Goal: Transaction & Acquisition: Book appointment/travel/reservation

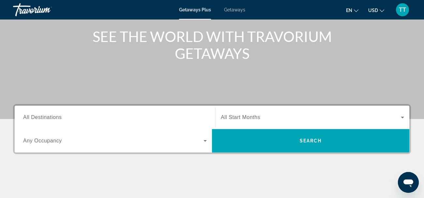
scroll to position [77, 0]
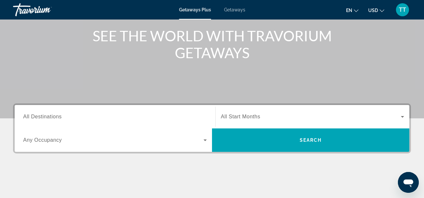
click at [180, 116] on input "Destination All Destinations" at bounding box center [114, 117] width 183 height 8
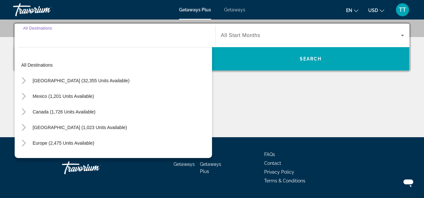
scroll to position [159, 0]
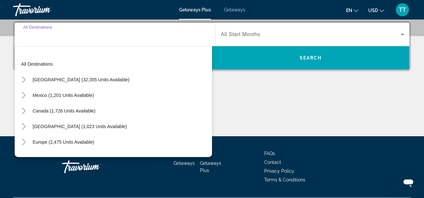
click at [325, 121] on div "Main content" at bounding box center [212, 112] width 398 height 49
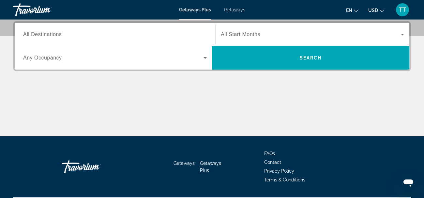
click at [241, 10] on span "Getaways" at bounding box center [234, 9] width 21 height 5
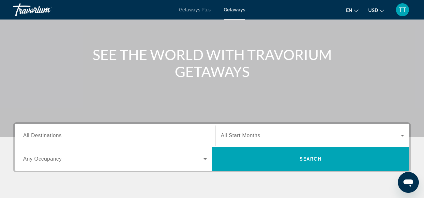
scroll to position [57, 0]
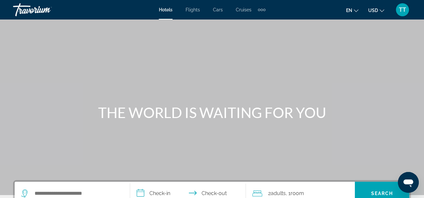
click at [264, 12] on div "Extra navigation items" at bounding box center [261, 10] width 7 height 10
click at [256, 20] on span "Activities" at bounding box center [250, 21] width 19 height 5
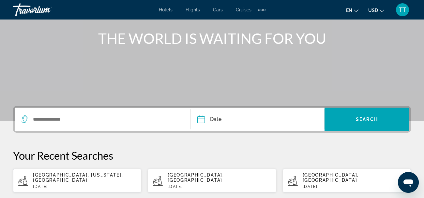
scroll to position [75, 0]
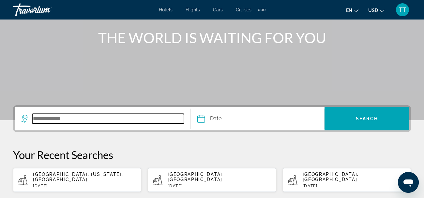
click at [138, 120] on input "Search widget" at bounding box center [108, 119] width 152 height 10
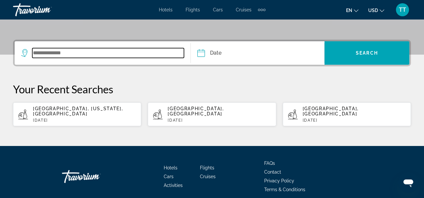
scroll to position [159, 0]
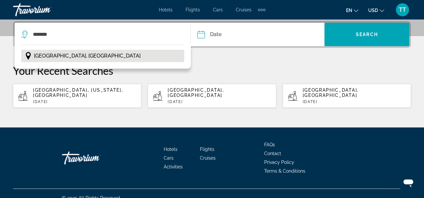
click at [67, 58] on span "[GEOGRAPHIC_DATA], [GEOGRAPHIC_DATA]" at bounding box center [87, 55] width 107 height 9
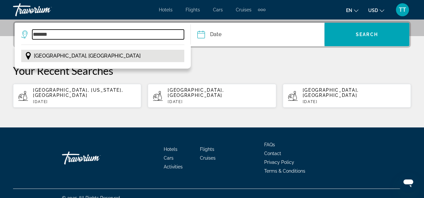
type input "**********"
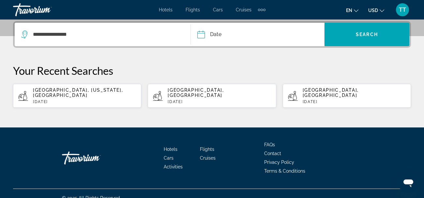
click at [225, 31] on input "Date" at bounding box center [229, 35] width 66 height 25
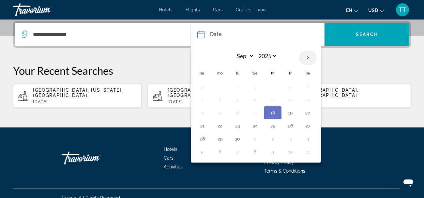
click at [309, 62] on th "Next month" at bounding box center [308, 58] width 18 height 14
select select "*"
click at [268, 89] on button "2" at bounding box center [272, 86] width 10 height 9
type input "**********"
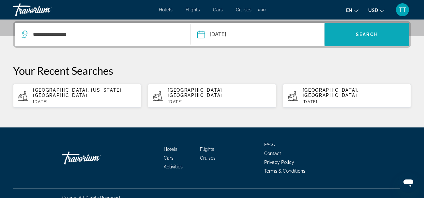
click at [363, 37] on span "Search widget" at bounding box center [366, 35] width 85 height 16
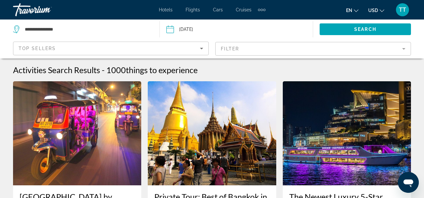
click at [294, 50] on mat-form-field "Filter" at bounding box center [313, 49] width 196 height 14
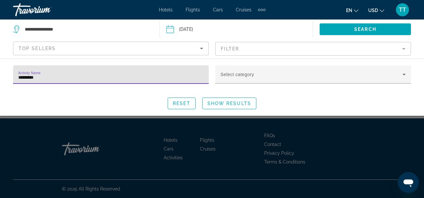
type input "********"
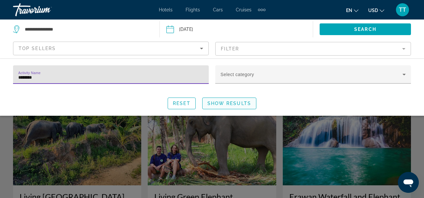
click at [239, 105] on span "Show Results" at bounding box center [229, 103] width 44 height 5
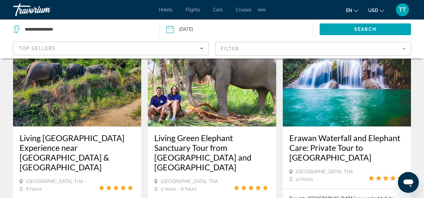
scroll to position [61, 0]
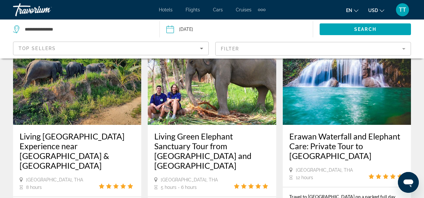
click at [238, 112] on img "Main content" at bounding box center [212, 73] width 128 height 104
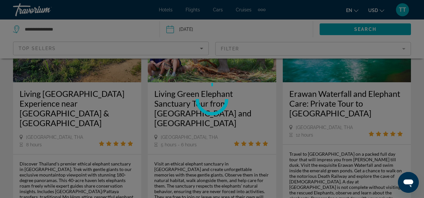
scroll to position [114, 0]
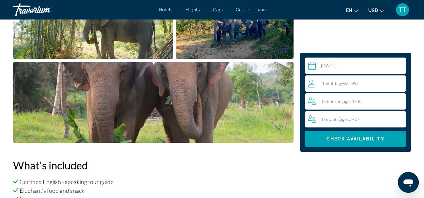
scroll to position [522, 0]
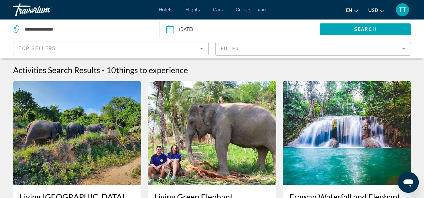
click at [245, 54] on mat-form-field "Filter" at bounding box center [313, 49] width 196 height 14
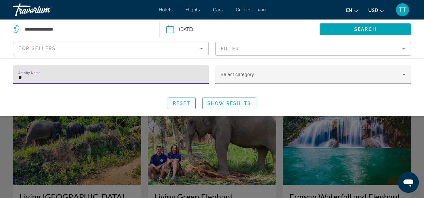
type input "*"
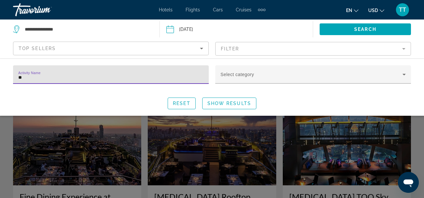
type input "*"
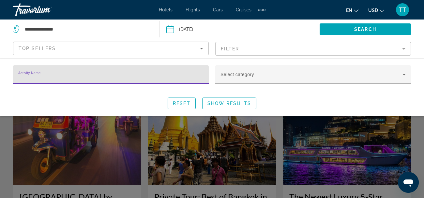
click at [194, 32] on input "Date: Oct 2, 2025" at bounding box center [203, 31] width 76 height 22
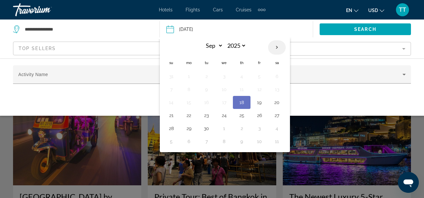
click at [279, 46] on th "Next month" at bounding box center [277, 47] width 18 height 14
select select "*"
click at [277, 76] on button "4" at bounding box center [276, 76] width 10 height 9
type input "**********"
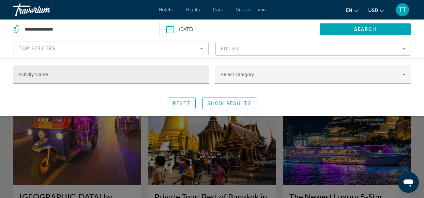
click at [172, 77] on input "Activity Name" at bounding box center [110, 78] width 185 height 8
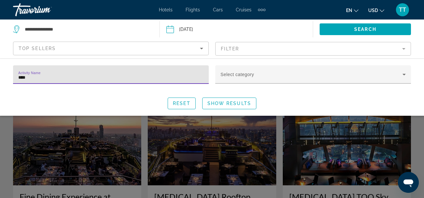
type input "*****"
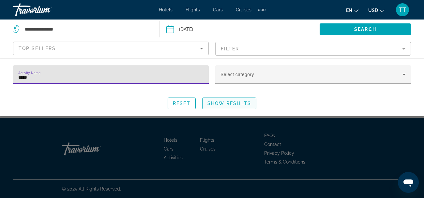
click at [225, 106] on span "Search widget" at bounding box center [228, 104] width 53 height 16
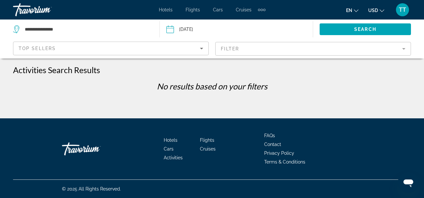
click at [245, 49] on mat-form-field "Filter" at bounding box center [313, 49] width 196 height 14
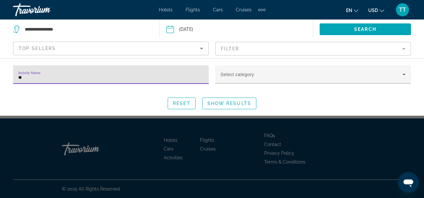
type input "*"
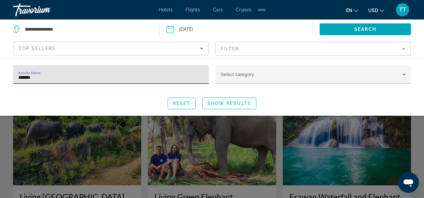
type input "********"
click at [244, 101] on span "Show Results" at bounding box center [229, 103] width 44 height 5
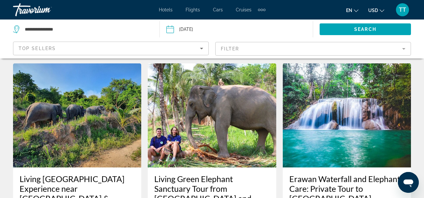
scroll to position [16, 0]
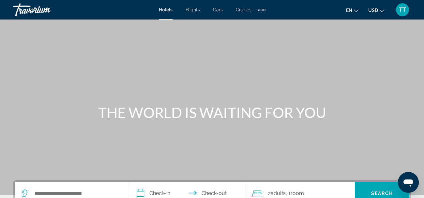
click at [409, 11] on button "TT" at bounding box center [402, 10] width 17 height 14
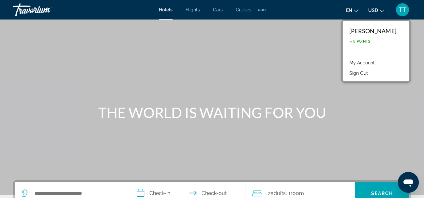
click at [200, 49] on div "Main content" at bounding box center [212, 98] width 424 height 196
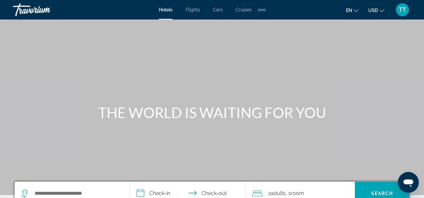
click at [263, 11] on div "Extra navigation items" at bounding box center [264, 10] width 2 height 2
click at [258, 21] on span "Activities" at bounding box center [250, 21] width 19 height 5
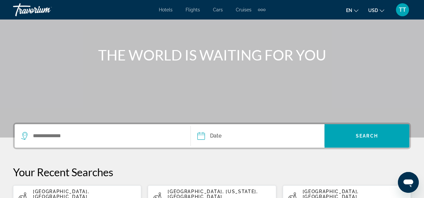
scroll to position [60, 0]
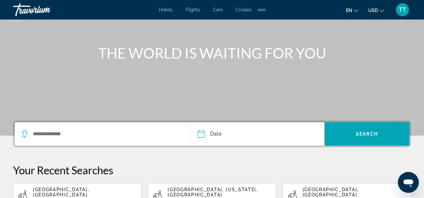
click at [85, 191] on p "[GEOGRAPHIC_DATA], [GEOGRAPHIC_DATA]" at bounding box center [84, 192] width 103 height 10
type input "**********"
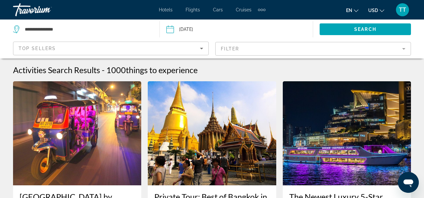
click at [277, 47] on mat-form-field "Filter" at bounding box center [313, 49] width 196 height 14
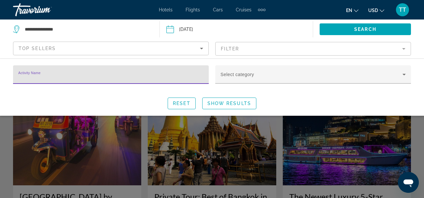
click at [186, 79] on input "Activity Name" at bounding box center [110, 78] width 185 height 8
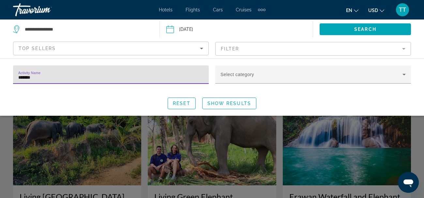
type input "********"
click at [240, 103] on span "Show Results" at bounding box center [229, 103] width 44 height 5
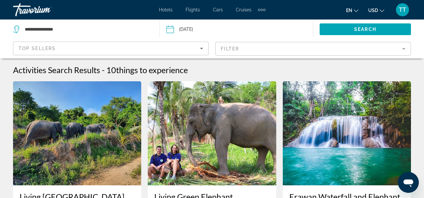
click at [274, 51] on mat-form-field "Filter" at bounding box center [313, 49] width 196 height 14
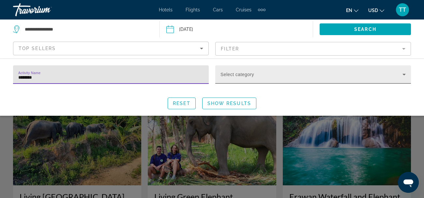
click at [273, 73] on div "Select category" at bounding box center [312, 75] width 185 height 18
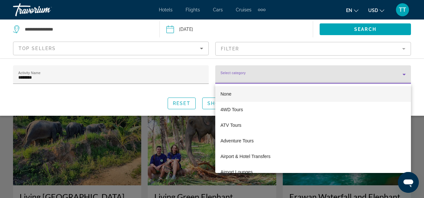
click at [273, 73] on div at bounding box center [212, 99] width 424 height 198
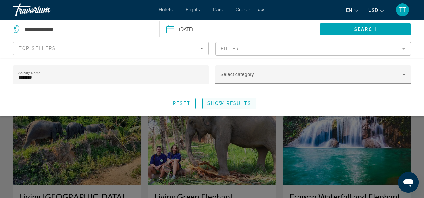
click at [229, 103] on span "Show Results" at bounding box center [229, 103] width 44 height 5
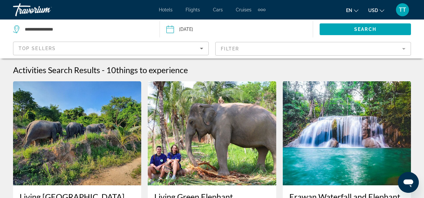
click at [244, 44] on mat-form-field "Filter" at bounding box center [313, 49] width 196 height 14
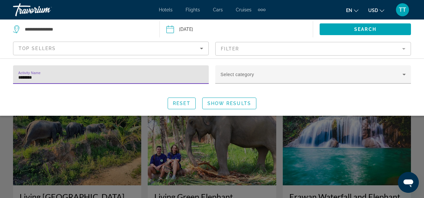
click at [244, 44] on mat-form-field "Filter" at bounding box center [313, 49] width 196 height 14
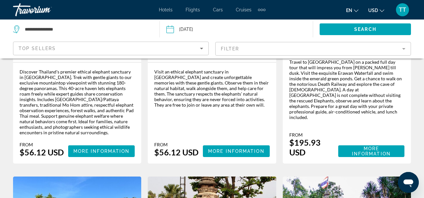
scroll to position [197, 0]
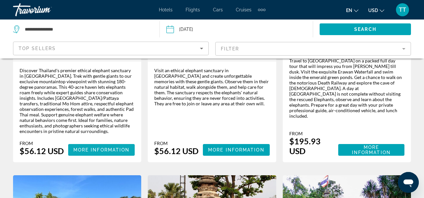
click at [111, 148] on span "More Information" at bounding box center [101, 150] width 56 height 5
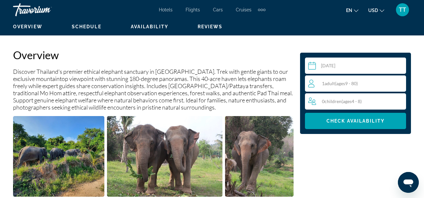
scroll to position [316, 0]
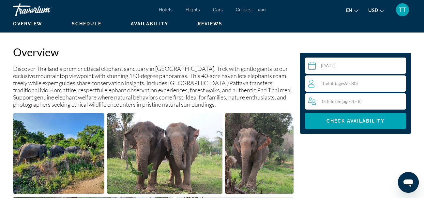
click at [363, 87] on div "1 Adult Adults ( ages [DEMOGRAPHIC_DATA])" at bounding box center [356, 84] width 97 height 8
click at [399, 84] on icon "Increment adults" at bounding box center [399, 84] width 6 height 8
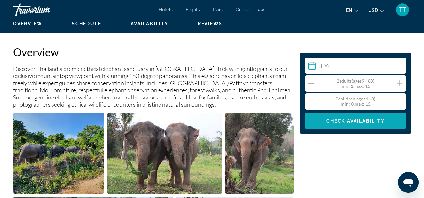
click at [347, 122] on span "Check Availability" at bounding box center [355, 121] width 58 height 5
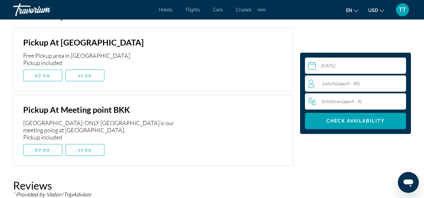
scroll to position [1115, 0]
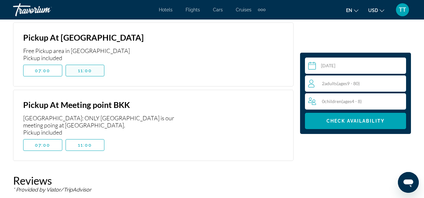
click at [80, 73] on span "11:00" at bounding box center [85, 70] width 14 height 5
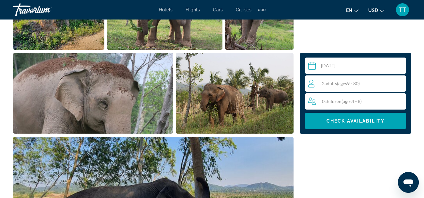
scroll to position [0, 0]
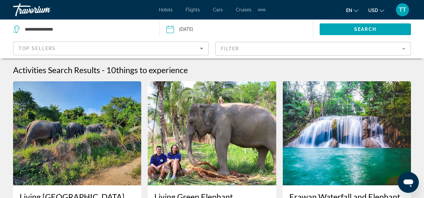
click at [215, 31] on input "Date: Oct 2, 2025" at bounding box center [203, 31] width 76 height 22
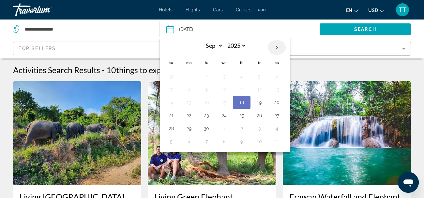
click at [276, 50] on th "Next month" at bounding box center [277, 47] width 18 height 14
select select "*"
click at [261, 77] on button "3" at bounding box center [259, 76] width 10 height 9
type input "**********"
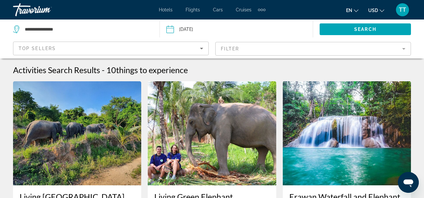
click at [277, 55] on mat-form-field "Filter" at bounding box center [313, 49] width 196 height 14
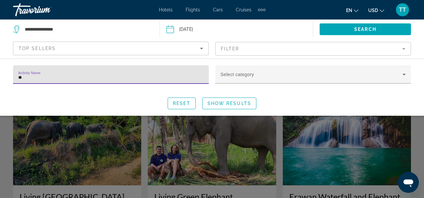
type input "*"
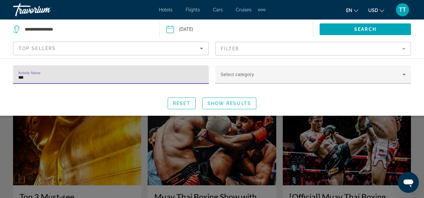
type input "****"
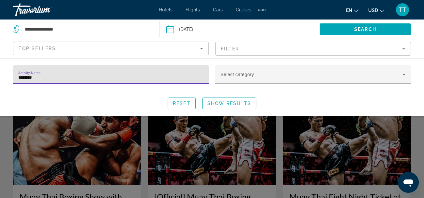
type input "*********"
click at [237, 106] on span "Show Results" at bounding box center [229, 103] width 44 height 5
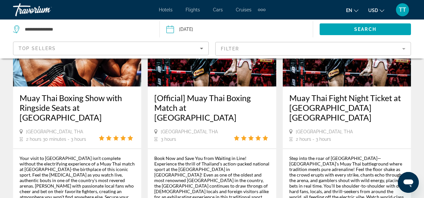
scroll to position [97, 0]
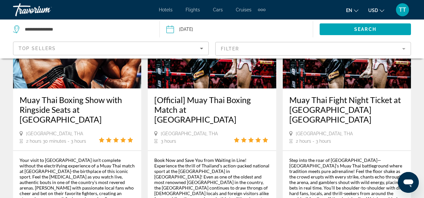
click at [318, 104] on h3 "Muay Thai Fight Night Ticket at [GEOGRAPHIC_DATA] [GEOGRAPHIC_DATA]" at bounding box center [346, 109] width 115 height 29
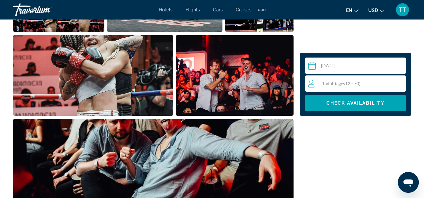
scroll to position [474, 0]
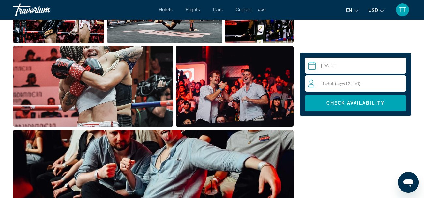
click at [351, 80] on div "1 Adult Adults ( ages [DEMOGRAPHIC_DATA])" at bounding box center [356, 84] width 97 height 8
click at [346, 60] on input "Main content" at bounding box center [357, 67] width 104 height 18
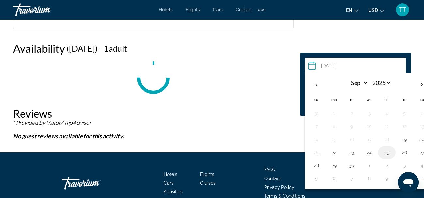
scroll to position [1364, 0]
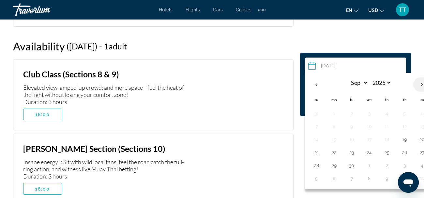
click at [419, 85] on th "Next month" at bounding box center [422, 85] width 18 height 14
select select "*"
click at [401, 116] on button "3" at bounding box center [404, 113] width 10 height 9
type input "**********"
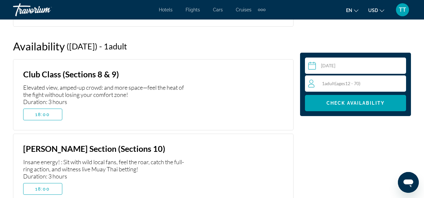
click at [367, 83] on div "1 Adult Adults ( ages [DEMOGRAPHIC_DATA])" at bounding box center [356, 84] width 97 height 8
click at [398, 84] on icon "Increment adults" at bounding box center [399, 84] width 6 height 8
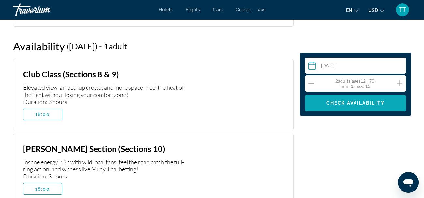
click at [365, 107] on span "Main content" at bounding box center [355, 103] width 101 height 16
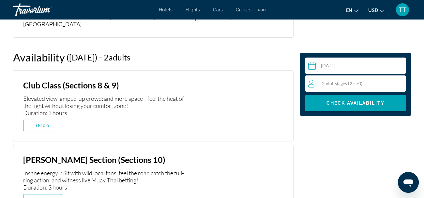
scroll to position [1352, 0]
click at [54, 125] on span "Main content" at bounding box center [42, 126] width 38 height 16
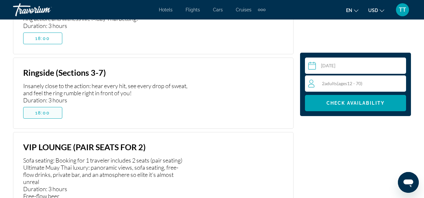
scroll to position [1532, 0]
click at [47, 115] on span "18:00" at bounding box center [42, 112] width 15 height 5
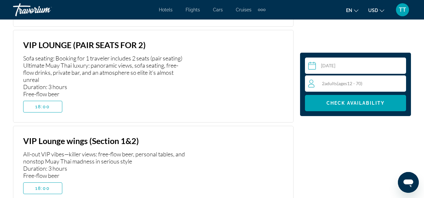
scroll to position [1636, 0]
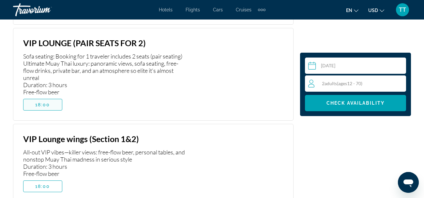
click at [50, 113] on span "Main content" at bounding box center [42, 105] width 38 height 16
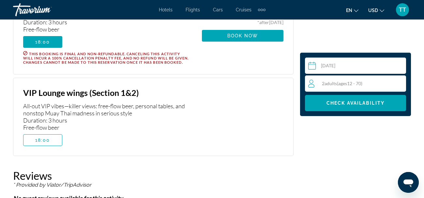
scroll to position [1690, 0]
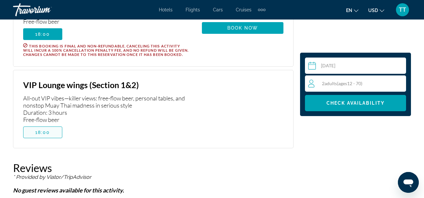
click at [47, 135] on span "18:00" at bounding box center [42, 132] width 15 height 5
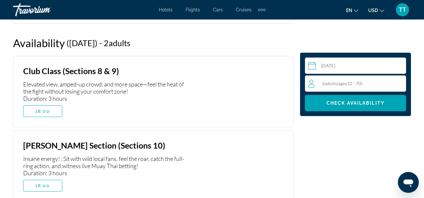
scroll to position [1370, 0]
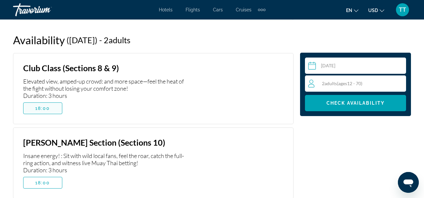
click at [34, 107] on span "Main content" at bounding box center [42, 109] width 38 height 16
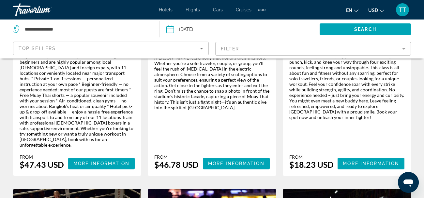
scroll to position [539, 0]
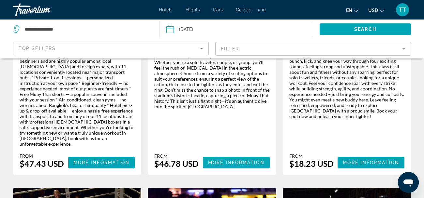
click at [230, 160] on span "More Information" at bounding box center [236, 162] width 56 height 5
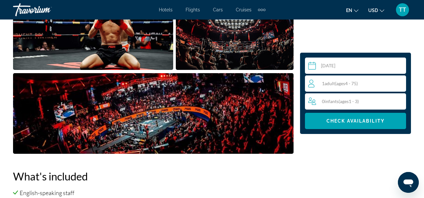
select select "*"
select select "****"
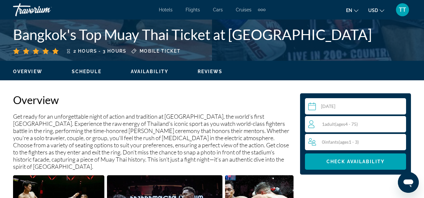
scroll to position [269, 0]
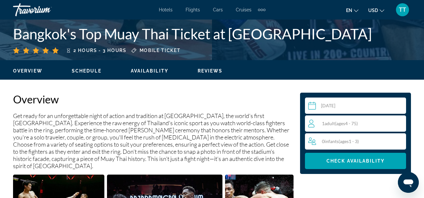
click at [354, 107] on input "Main content" at bounding box center [357, 107] width 104 height 18
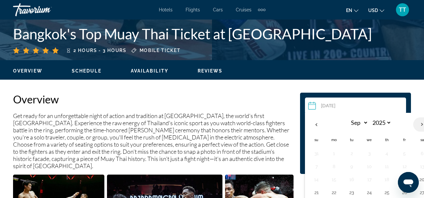
click at [418, 125] on th "Next month" at bounding box center [422, 125] width 18 height 14
select select "*"
click at [403, 153] on button "3" at bounding box center [404, 153] width 10 height 9
type input "**********"
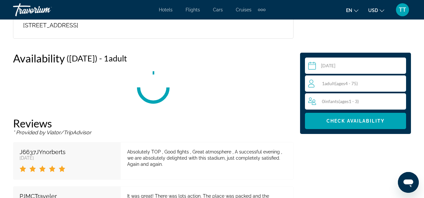
scroll to position [1165, 0]
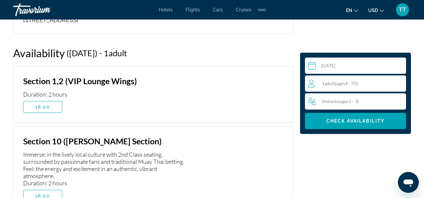
click at [374, 85] on div "1 Adult Adults ( ages [DEMOGRAPHIC_DATA])" at bounding box center [356, 84] width 97 height 8
click at [399, 84] on icon "Increment adults" at bounding box center [399, 84] width 6 height 8
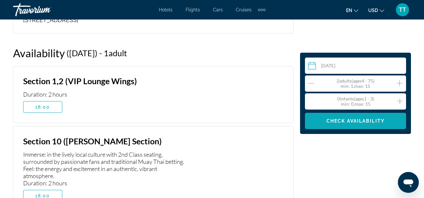
click at [362, 125] on span "Main content" at bounding box center [355, 121] width 101 height 16
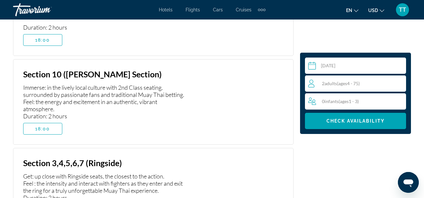
scroll to position [1240, 0]
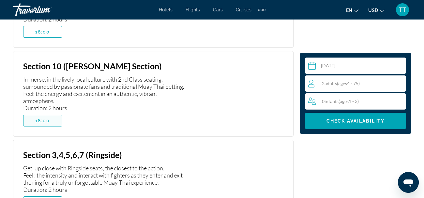
click at [47, 118] on span "18:00" at bounding box center [42, 120] width 15 height 5
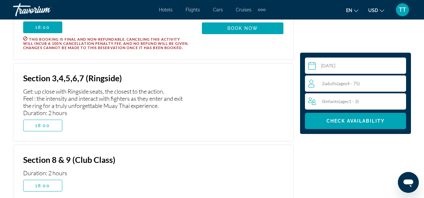
scroll to position [1340, 0]
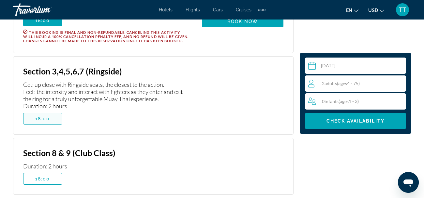
click at [56, 116] on span "Main content" at bounding box center [42, 119] width 38 height 16
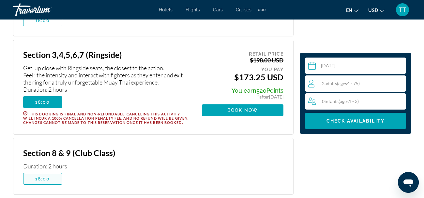
click at [52, 179] on span "Main content" at bounding box center [42, 179] width 38 height 16
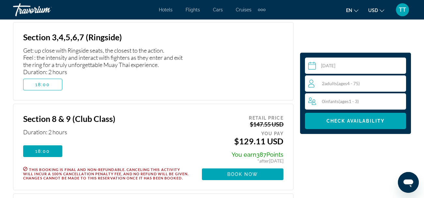
scroll to position [1359, 0]
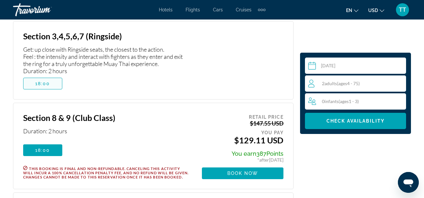
click at [49, 81] on span "18:00" at bounding box center [42, 83] width 15 height 5
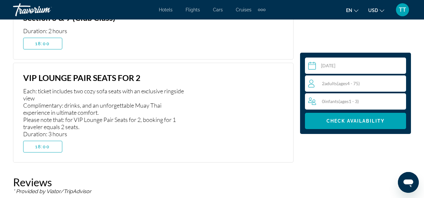
scroll to position [1476, 0]
click at [46, 145] on span "18:00" at bounding box center [42, 146] width 15 height 5
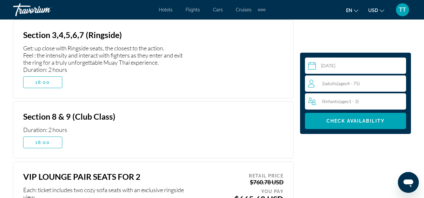
scroll to position [1354, 0]
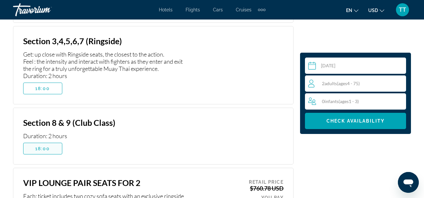
click at [47, 146] on span "18:00" at bounding box center [42, 148] width 15 height 5
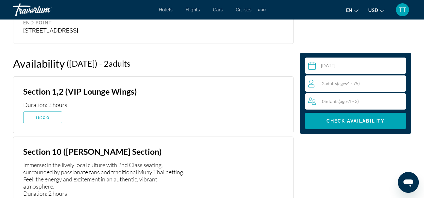
scroll to position [1154, 0]
click at [38, 113] on span "Main content" at bounding box center [42, 118] width 38 height 16
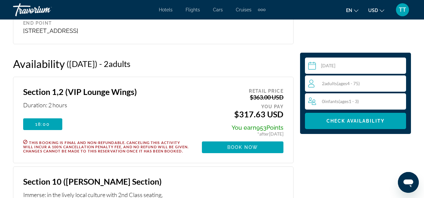
click at [38, 122] on span "18:00" at bounding box center [42, 124] width 15 height 5
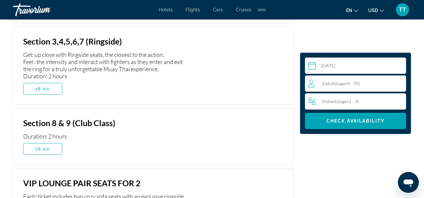
scroll to position [1384, 0]
click at [46, 146] on span "18:00" at bounding box center [42, 148] width 15 height 5
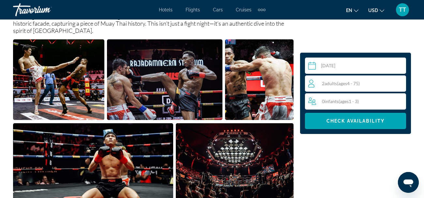
scroll to position [417, 0]
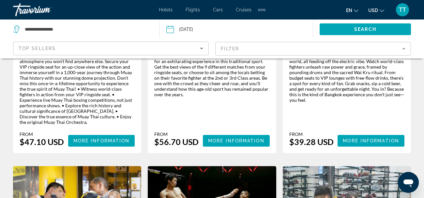
scroll to position [236, 0]
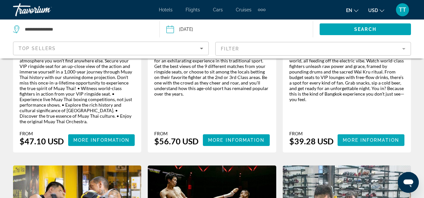
click at [372, 138] on span "More Information" at bounding box center [371, 140] width 56 height 5
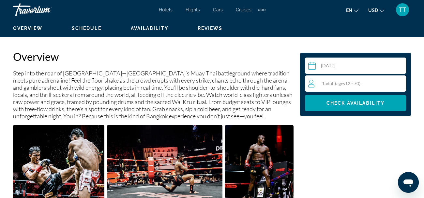
scroll to position [329, 0]
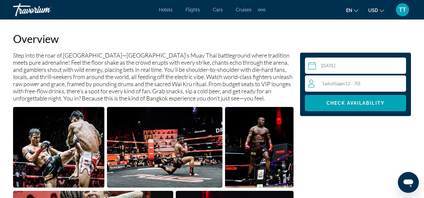
click at [368, 65] on input "Main content" at bounding box center [357, 67] width 104 height 18
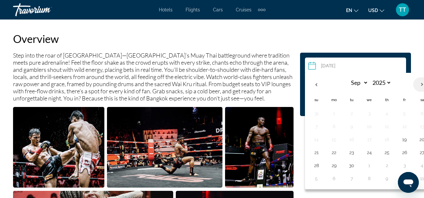
click at [419, 89] on th "Next month" at bounding box center [422, 85] width 18 height 14
select select "*"
click at [404, 113] on button "3" at bounding box center [404, 113] width 10 height 9
type input "**********"
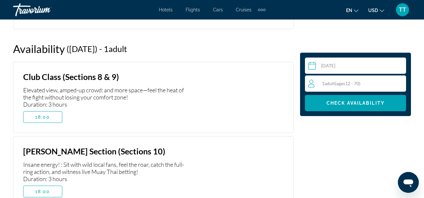
scroll to position [1364, 0]
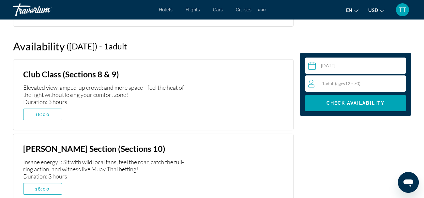
click at [369, 86] on div "1 Adult Adults ( ages [DEMOGRAPHIC_DATA])" at bounding box center [356, 84] width 97 height 8
click at [398, 84] on icon "Increment adults" at bounding box center [399, 84] width 6 height 8
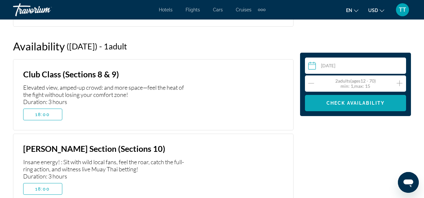
click at [355, 101] on span "Check Availability" at bounding box center [355, 103] width 58 height 5
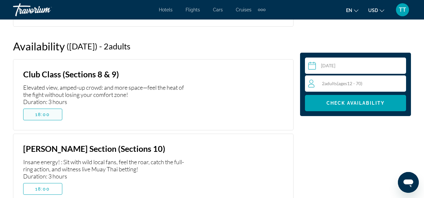
click at [49, 112] on span "18:00" at bounding box center [42, 114] width 15 height 5
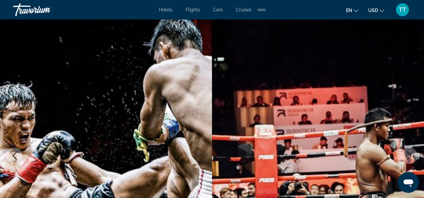
scroll to position [0, 0]
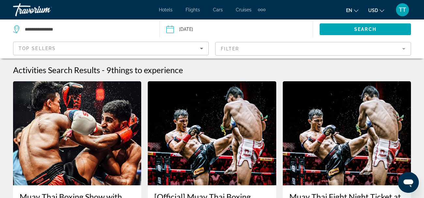
click at [257, 48] on mat-form-field "Filter" at bounding box center [313, 49] width 196 height 14
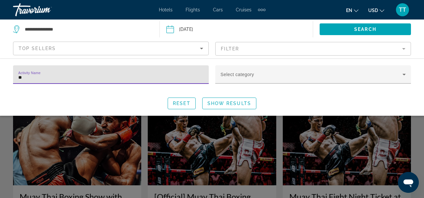
type input "*"
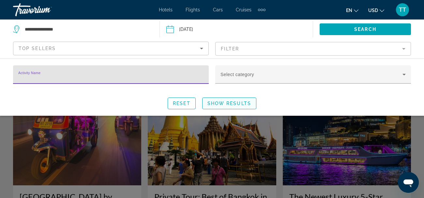
click at [222, 105] on span "Show Results" at bounding box center [229, 103] width 44 height 5
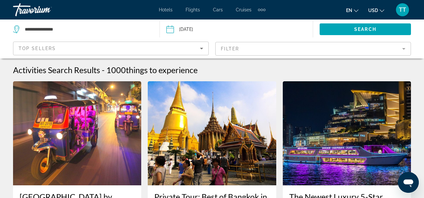
click at [277, 52] on mat-form-field "Filter" at bounding box center [313, 49] width 196 height 14
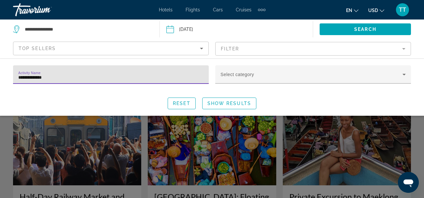
type input "**********"
click at [239, 102] on span "Show Results" at bounding box center [229, 103] width 44 height 5
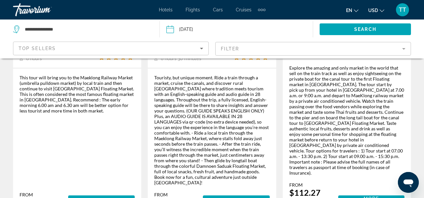
scroll to position [180, 0]
click at [155, 52] on div "Top Sellers" at bounding box center [111, 51] width 184 height 18
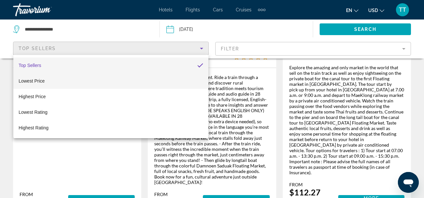
click at [153, 84] on mat-option "Lowest Price" at bounding box center [110, 81] width 195 height 16
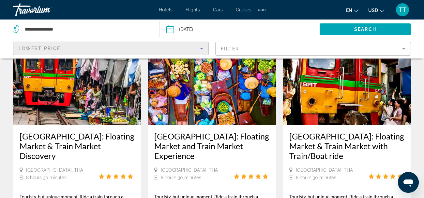
scroll to position [631, 0]
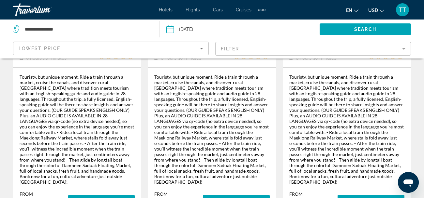
scroll to position [751, 0]
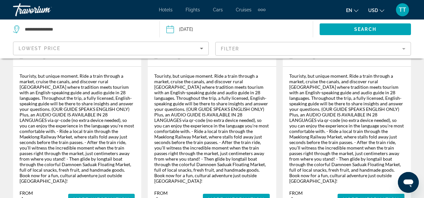
click at [118, 197] on span "More Information" at bounding box center [101, 199] width 56 height 5
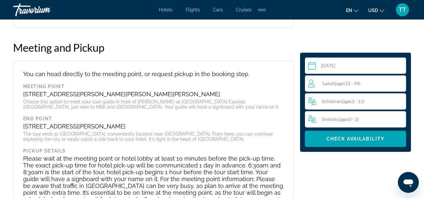
scroll to position [1120, 0]
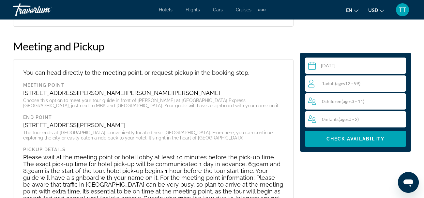
click at [187, 136] on div "You can head directly to the meeting point, or request pickup in the booking st…" at bounding box center [153, 139] width 280 height 160
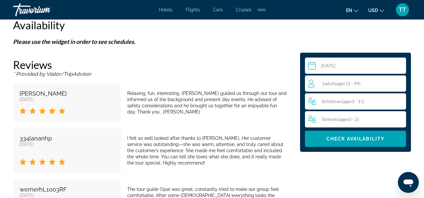
scroll to position [1336, 0]
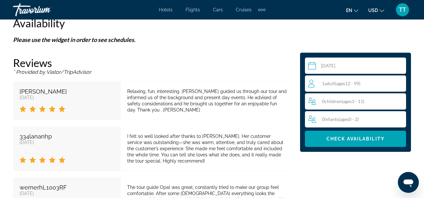
click at [363, 68] on input "Main content" at bounding box center [357, 67] width 104 height 18
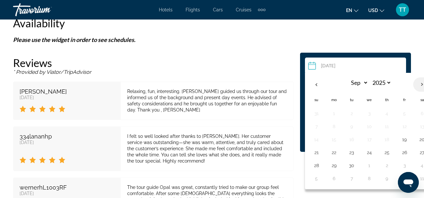
click at [418, 85] on th "Next month" at bounding box center [422, 85] width 18 height 14
select select "*"
click at [320, 129] on button "5" at bounding box center [316, 126] width 10 height 9
type input "**********"
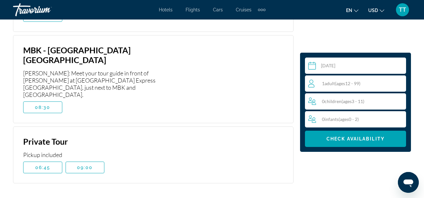
scroll to position [1418, 0]
click at [80, 166] on span "09:00" at bounding box center [85, 168] width 16 height 5
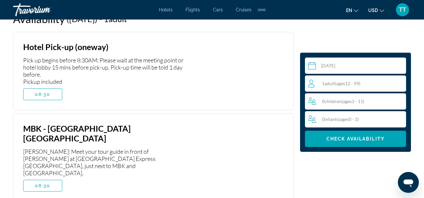
scroll to position [1340, 0]
click at [50, 87] on span "Main content" at bounding box center [42, 95] width 38 height 16
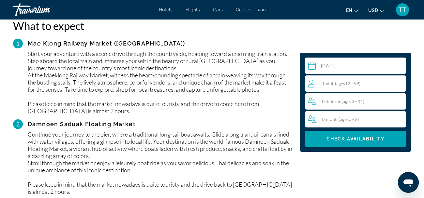
scroll to position [861, 0]
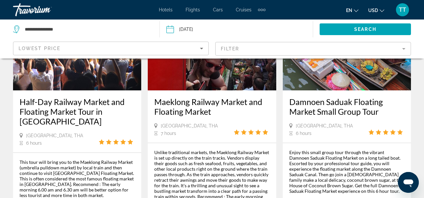
scroll to position [93, 0]
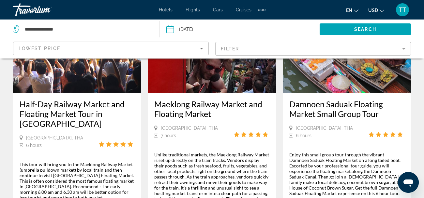
click at [177, 48] on div "Lowest Price" at bounding box center [109, 49] width 181 height 8
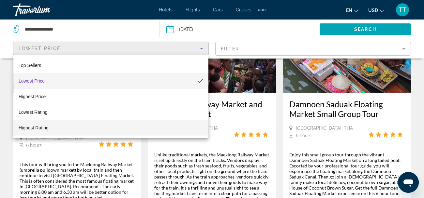
click at [146, 124] on mat-option "Highest Rating" at bounding box center [110, 128] width 195 height 16
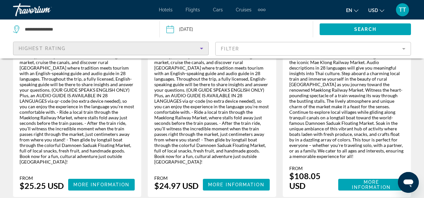
scroll to position [202, 0]
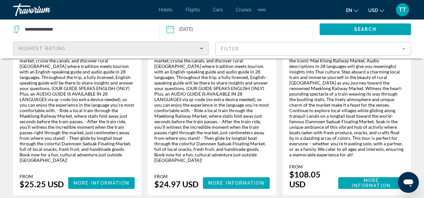
click at [226, 181] on span "More Information" at bounding box center [236, 183] width 56 height 5
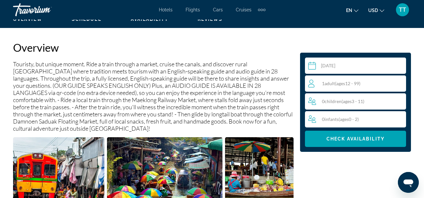
scroll to position [322, 0]
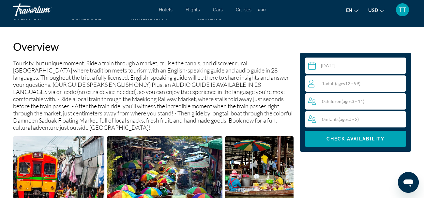
click at [378, 83] on div "1 Adult Adults ( ages [DEMOGRAPHIC_DATA])" at bounding box center [356, 84] width 97 height 8
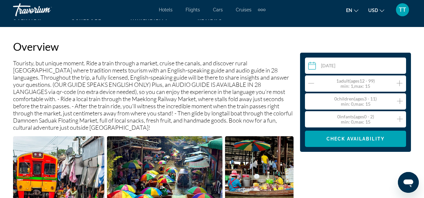
click at [397, 83] on icon "Increment adults" at bounding box center [399, 83] width 6 height 6
click at [365, 142] on span "Main content" at bounding box center [355, 139] width 101 height 16
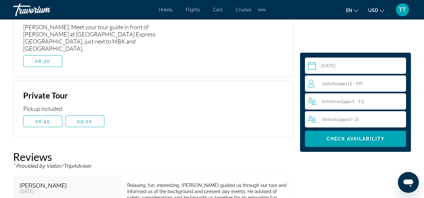
scroll to position [1466, 0]
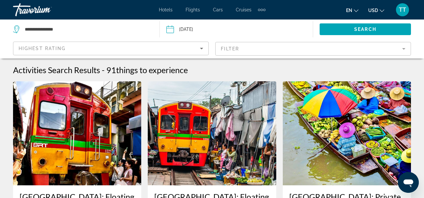
click at [93, 164] on img "Main content" at bounding box center [77, 133] width 128 height 104
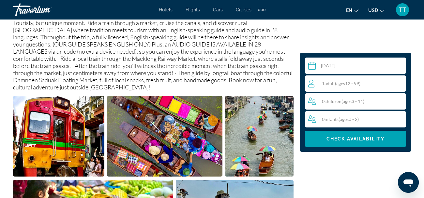
scroll to position [367, 0]
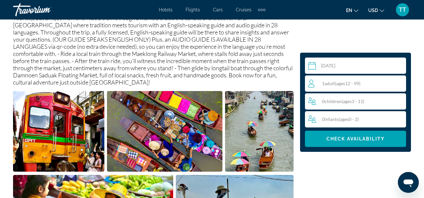
click at [399, 82] on div "1 Adult Adults ( ages [DEMOGRAPHIC_DATA])" at bounding box center [356, 84] width 97 height 8
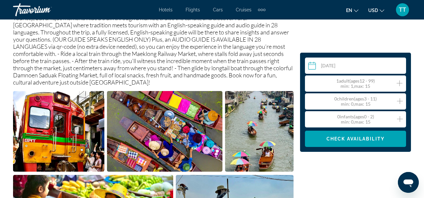
click at [399, 82] on icon "Increment adults" at bounding box center [399, 84] width 6 height 8
click at [356, 142] on span "Main content" at bounding box center [355, 139] width 101 height 16
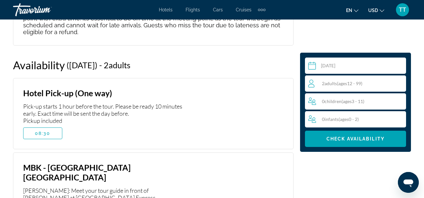
scroll to position [1294, 0]
click at [41, 131] on span "08:30" at bounding box center [43, 133] width 16 height 5
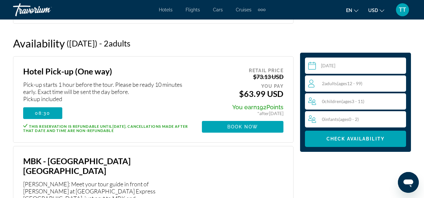
scroll to position [1315, 0]
